Goal: Information Seeking & Learning: Learn about a topic

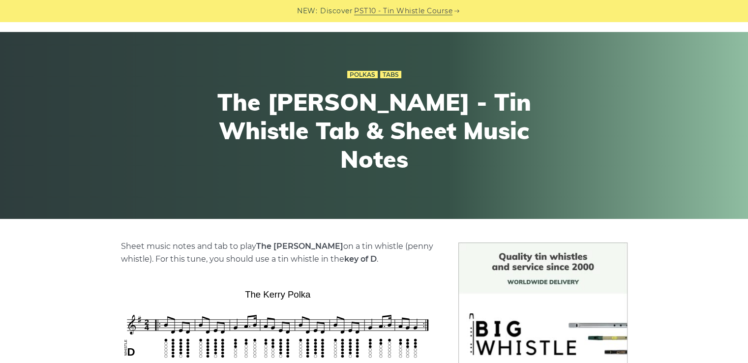
scroll to position [257, 0]
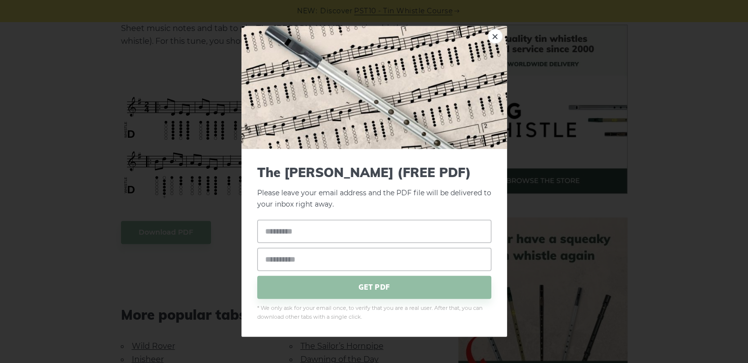
click at [39, 198] on div "× The Kerry Polka (FREE PDF) Please leave your email address and the PDF file w…" at bounding box center [374, 181] width 748 height 363
click at [492, 41] on link "×" at bounding box center [495, 36] width 15 height 15
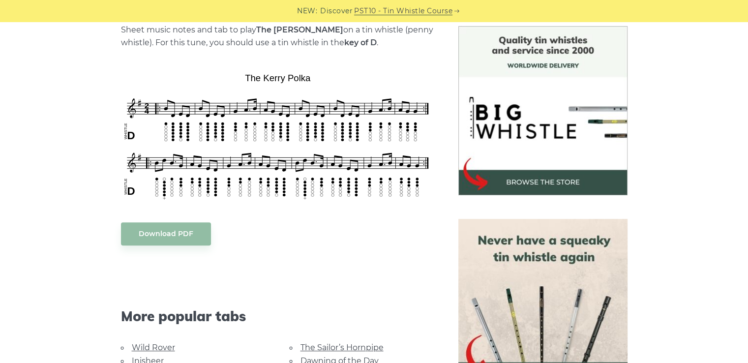
scroll to position [224, 0]
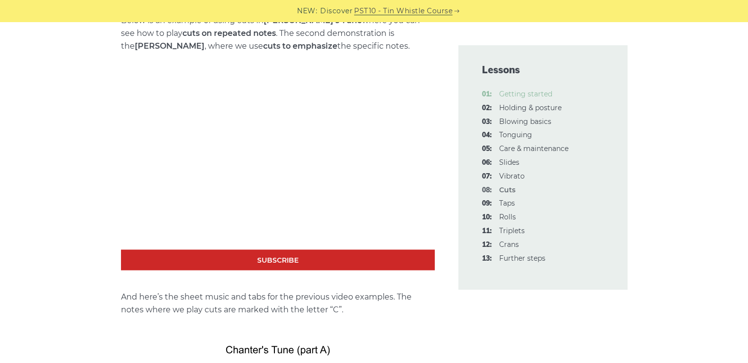
scroll to position [1617, 0]
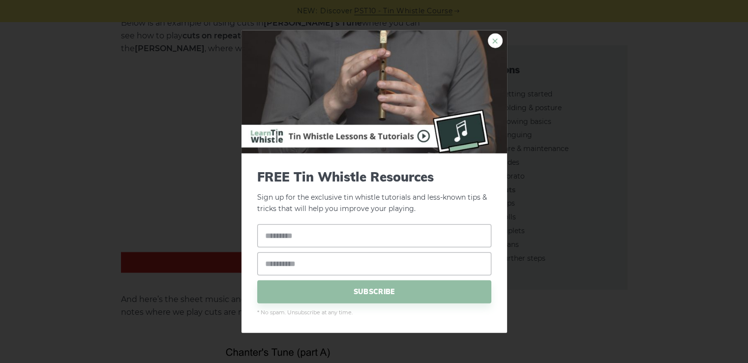
click at [497, 41] on link "×" at bounding box center [495, 40] width 15 height 15
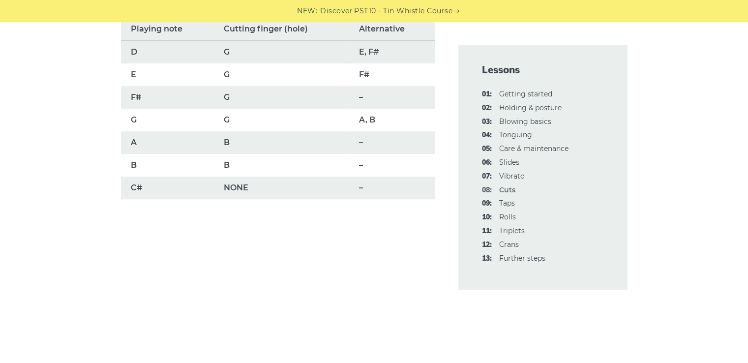
scroll to position [766, 0]
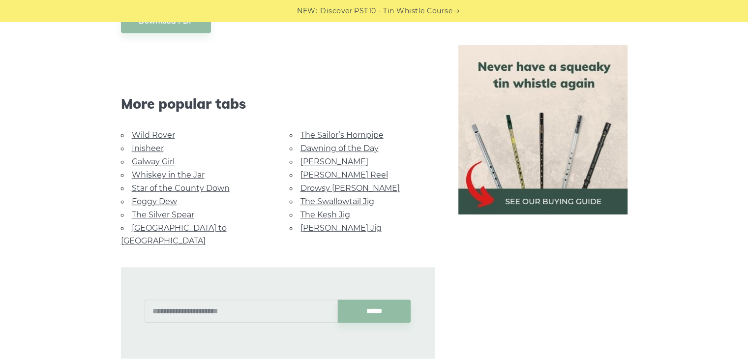
scroll to position [466, 0]
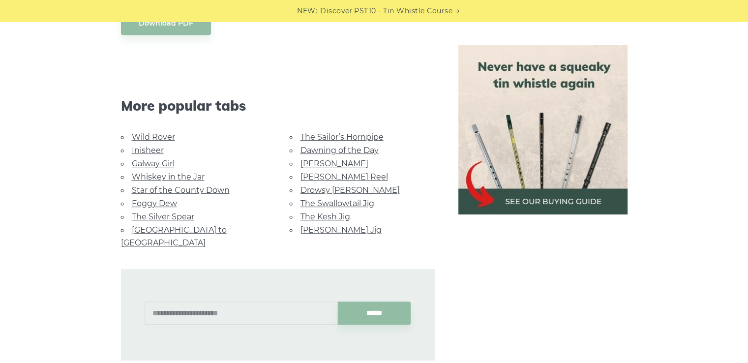
click at [151, 151] on link "Inisheer" at bounding box center [148, 149] width 32 height 9
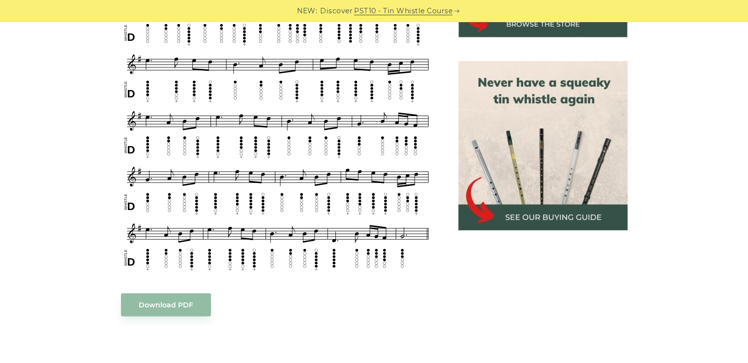
scroll to position [318, 0]
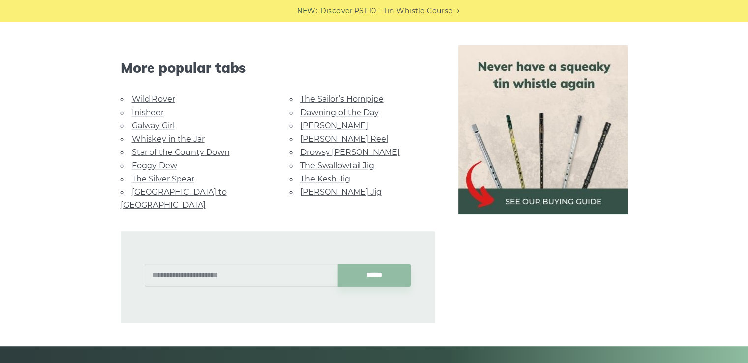
scroll to position [497, 0]
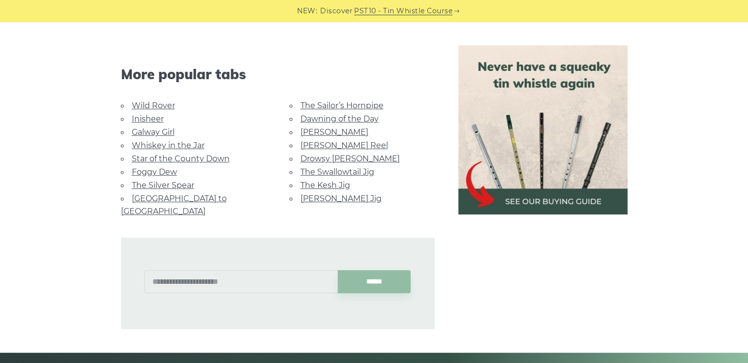
click at [171, 183] on link "The Silver Spear" at bounding box center [163, 184] width 62 height 9
click at [159, 107] on link "Wild Rover" at bounding box center [153, 105] width 43 height 9
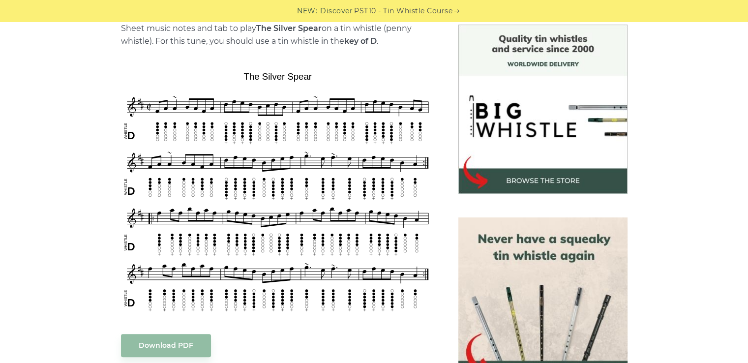
scroll to position [267, 0]
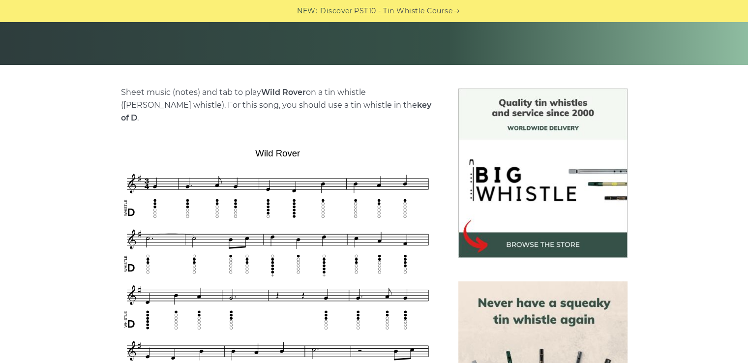
scroll to position [192, 0]
